Goal: Task Accomplishment & Management: Use online tool/utility

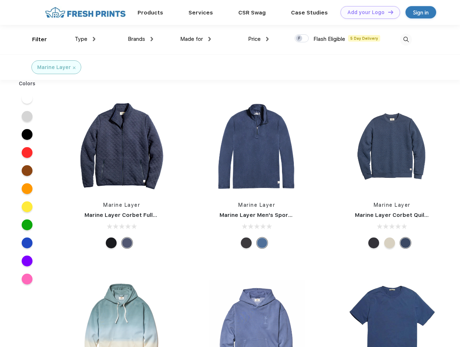
click at [367, 12] on link "Add your Logo Design Tool" at bounding box center [370, 12] width 60 height 13
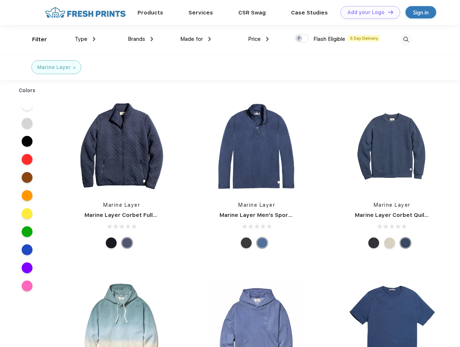
click at [0, 0] on div "Design Tool" at bounding box center [0, 0] width 0 height 0
click at [387, 12] on link "Add your Logo Design Tool" at bounding box center [370, 12] width 60 height 13
click at [35, 39] on div "Filter" at bounding box center [39, 39] width 15 height 8
click at [85, 39] on span "Type" at bounding box center [81, 39] width 13 height 6
click at [140, 39] on span "Brands" at bounding box center [136, 39] width 17 height 6
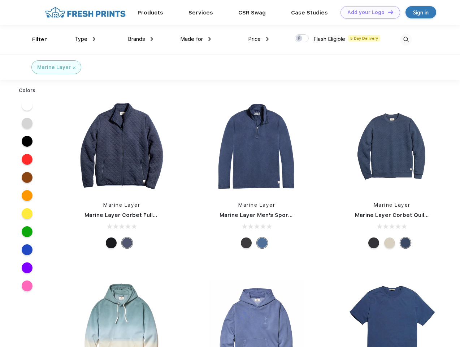
click at [196, 39] on span "Made for" at bounding box center [191, 39] width 23 height 6
click at [258, 39] on span "Price" at bounding box center [254, 39] width 13 height 6
click at [302, 39] on div at bounding box center [302, 38] width 14 height 8
click at [299, 39] on input "checkbox" at bounding box center [297, 36] width 5 height 5
click at [406, 39] on img at bounding box center [406, 40] width 12 height 12
